Goal: Task Accomplishment & Management: Use online tool/utility

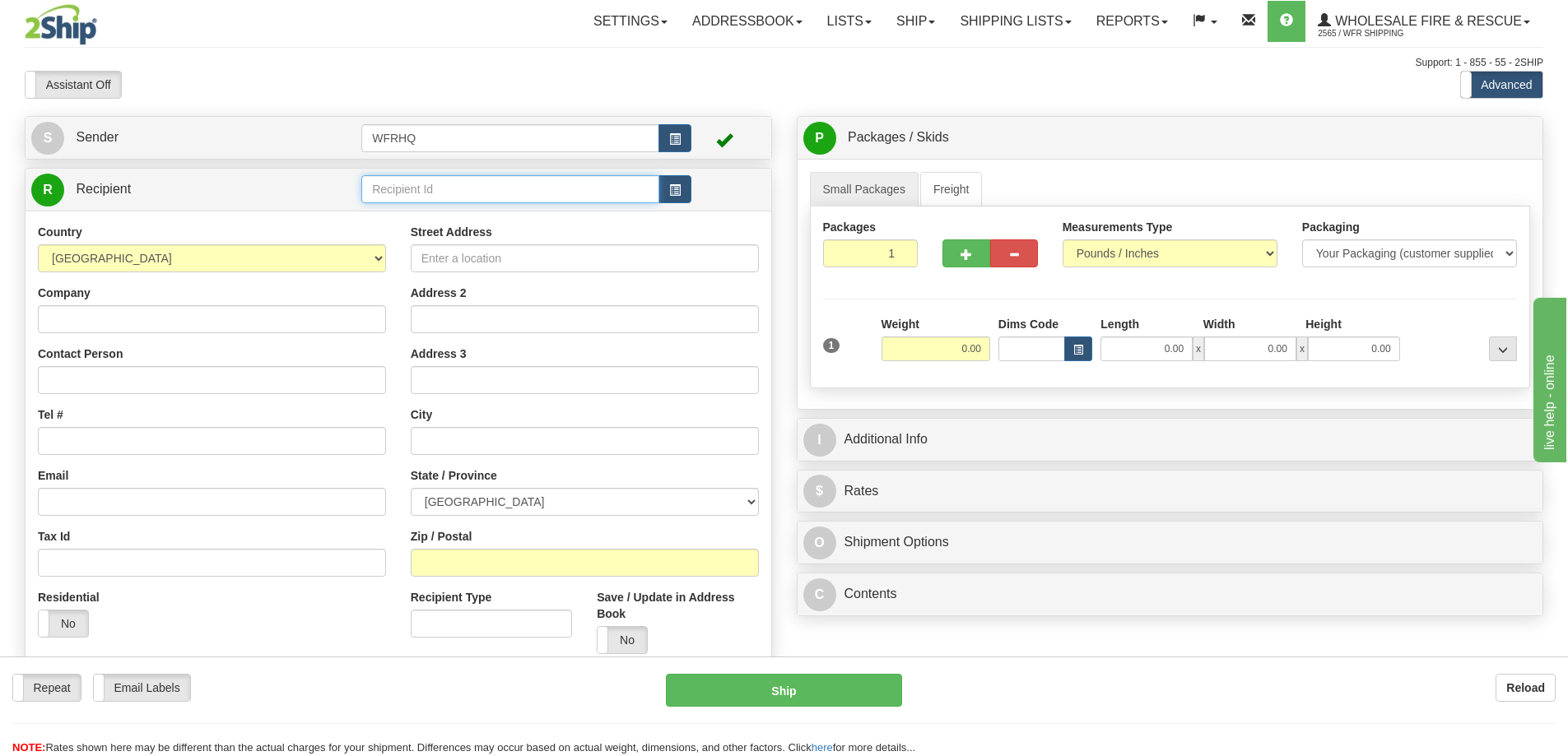
click at [426, 185] on input "text" at bounding box center [510, 189] width 298 height 28
click at [682, 186] on button "button" at bounding box center [674, 189] width 33 height 28
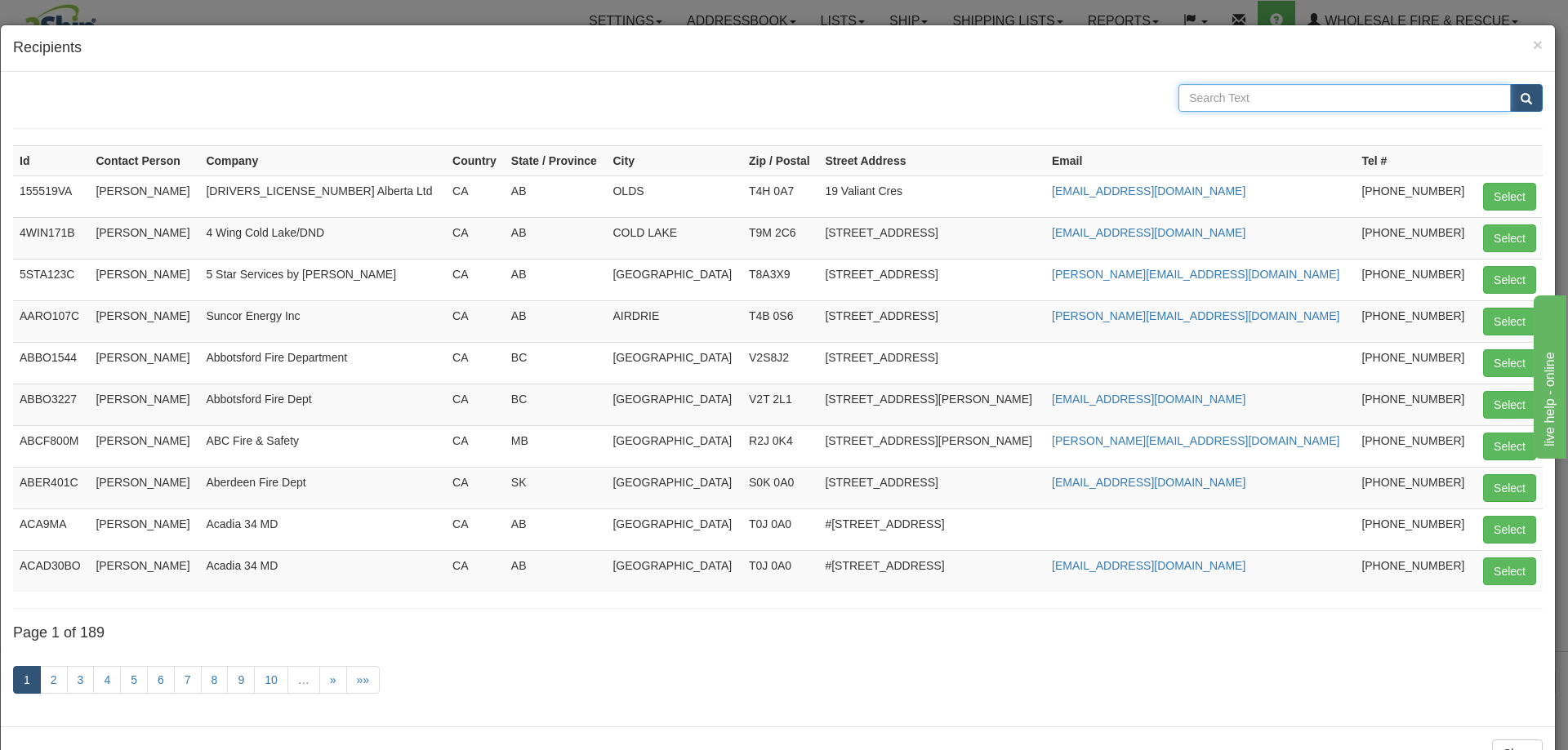
click at [1224, 96] on input "text" at bounding box center [1344, 98] width 332 height 27
type input "CANADIAN NORTH"
click at [1510, 84] on button "submit" at bounding box center [1526, 98] width 32 height 27
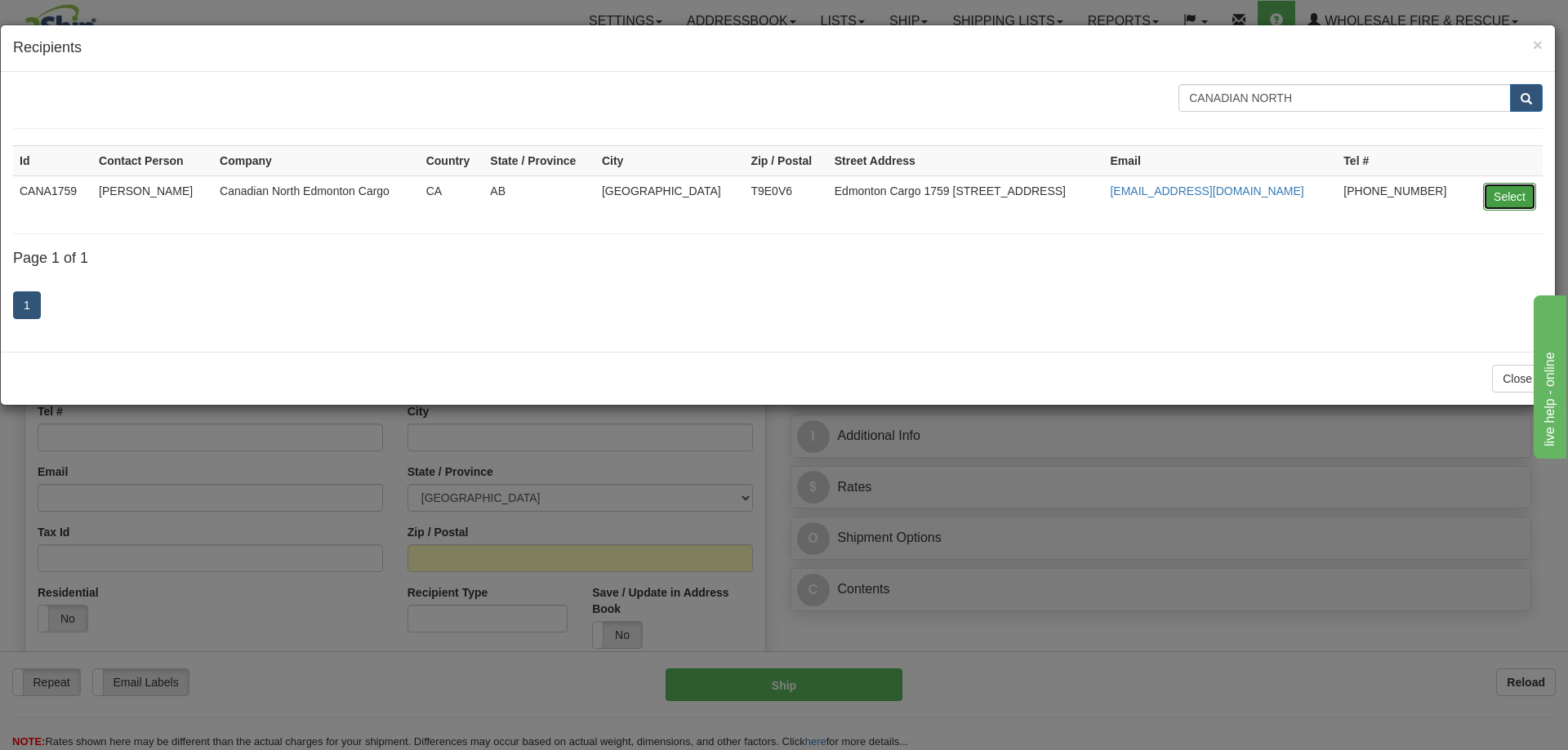
click at [1510, 197] on button "Select" at bounding box center [1509, 196] width 53 height 27
type input "CANA1759"
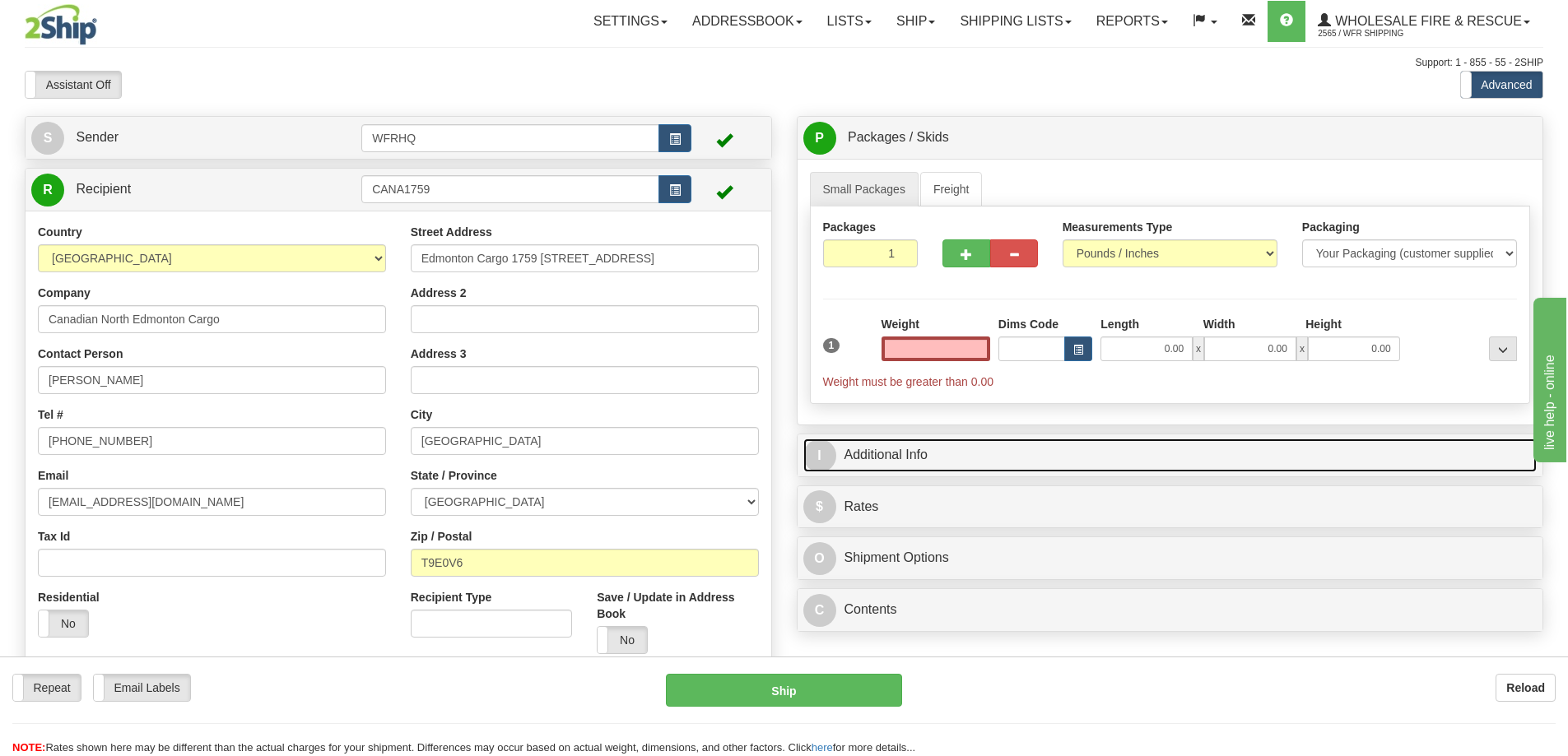
type input "0.00"
click at [994, 449] on link "I Additional Info" at bounding box center [1171, 455] width 735 height 34
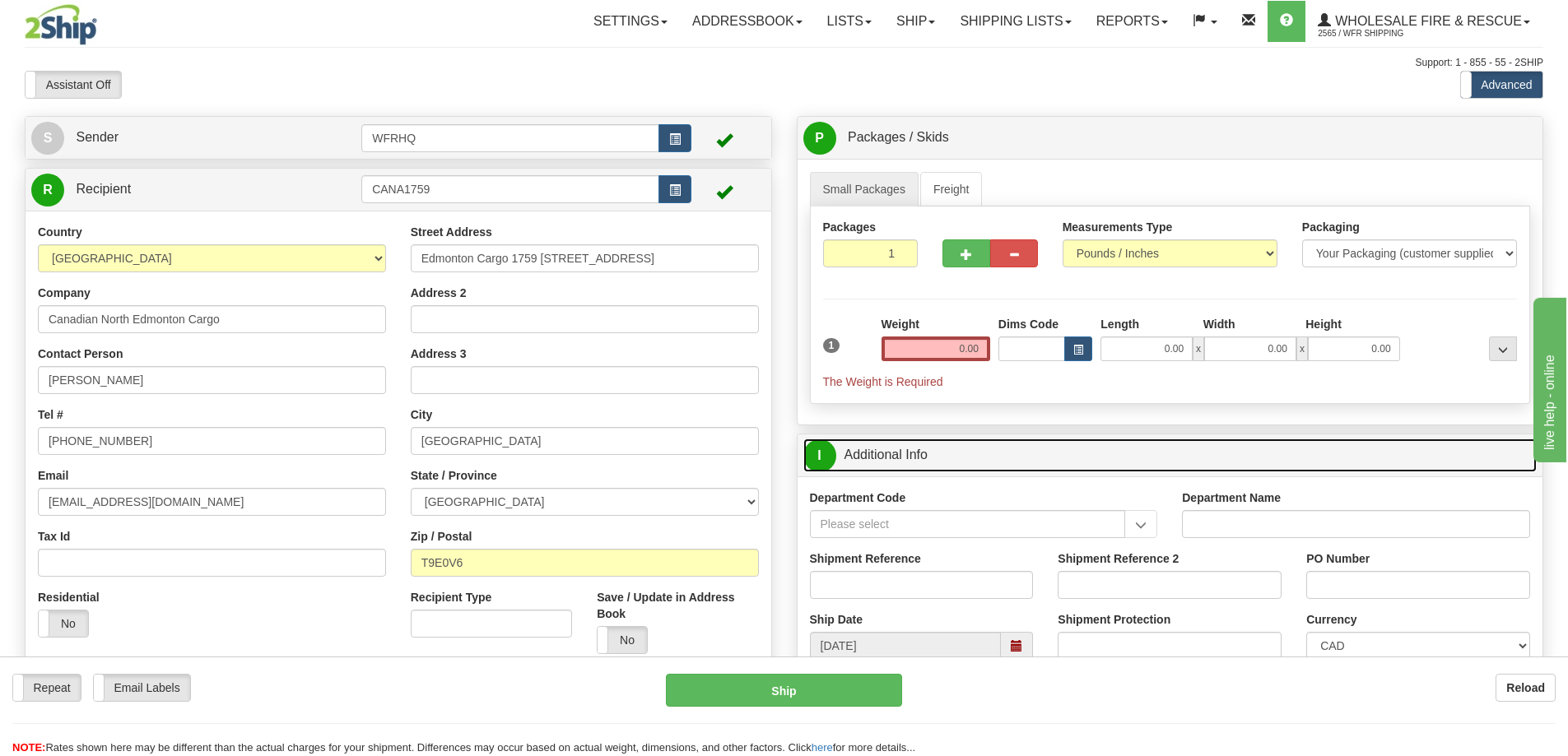
click at [1026, 653] on span at bounding box center [1017, 646] width 32 height 28
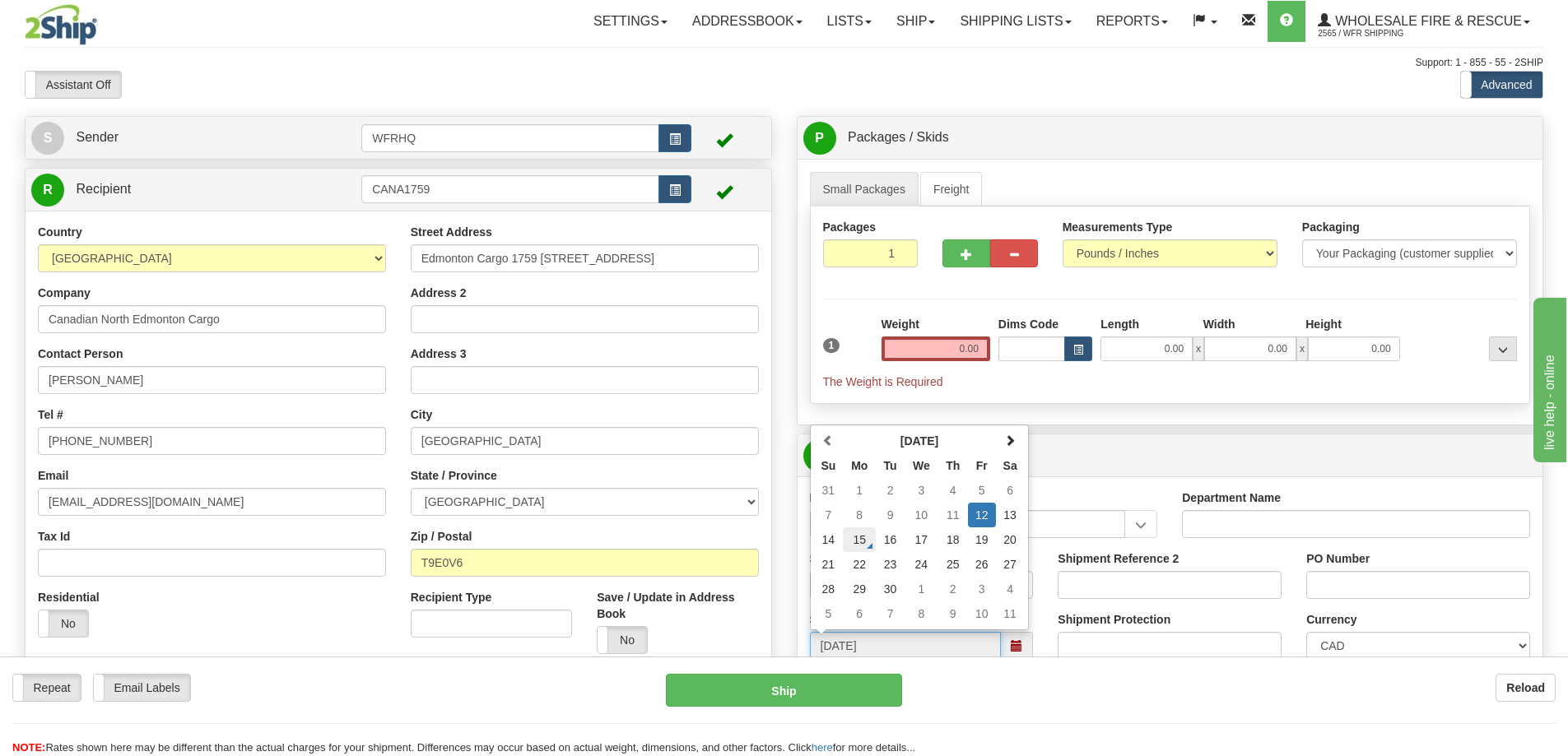
click at [862, 540] on td "15" at bounding box center [859, 539] width 33 height 25
type input "[DATE]"
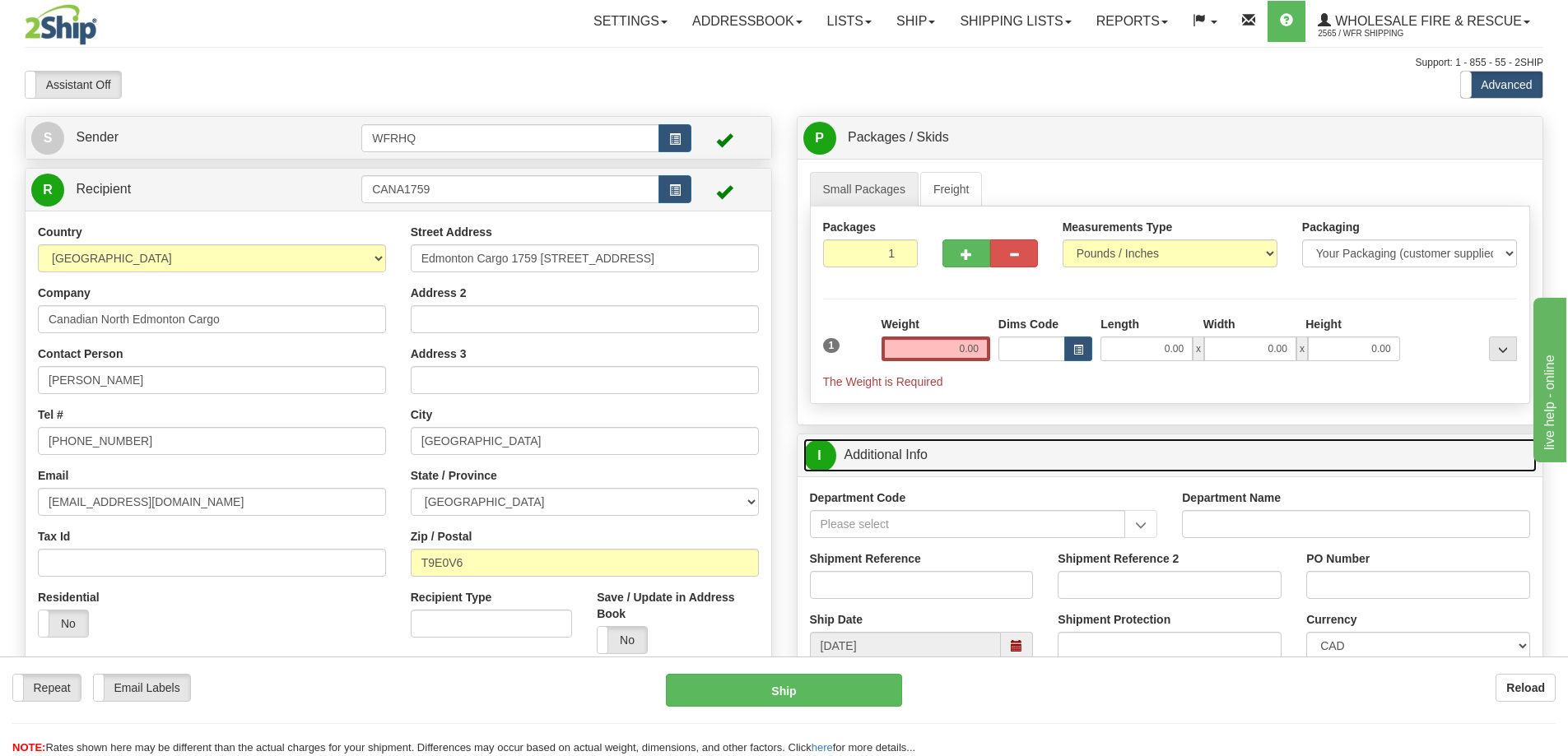
click at [966, 450] on link "I Additional Info" at bounding box center [1171, 455] width 735 height 34
